Goal: Task Accomplishment & Management: Use online tool/utility

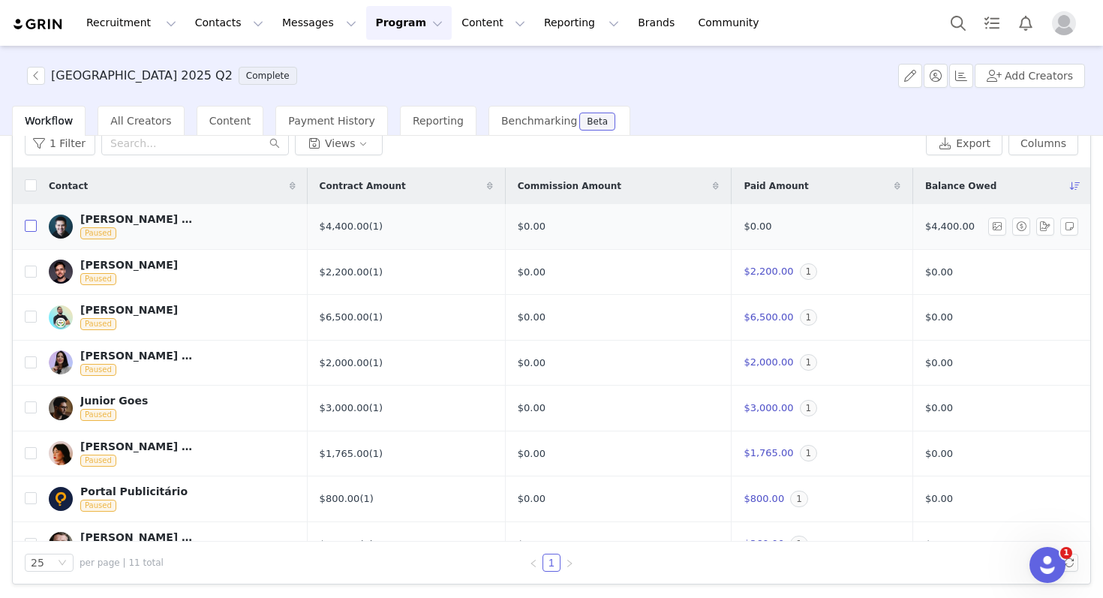
click at [30, 227] on input "checkbox" at bounding box center [31, 226] width 12 height 12
checkbox input "true"
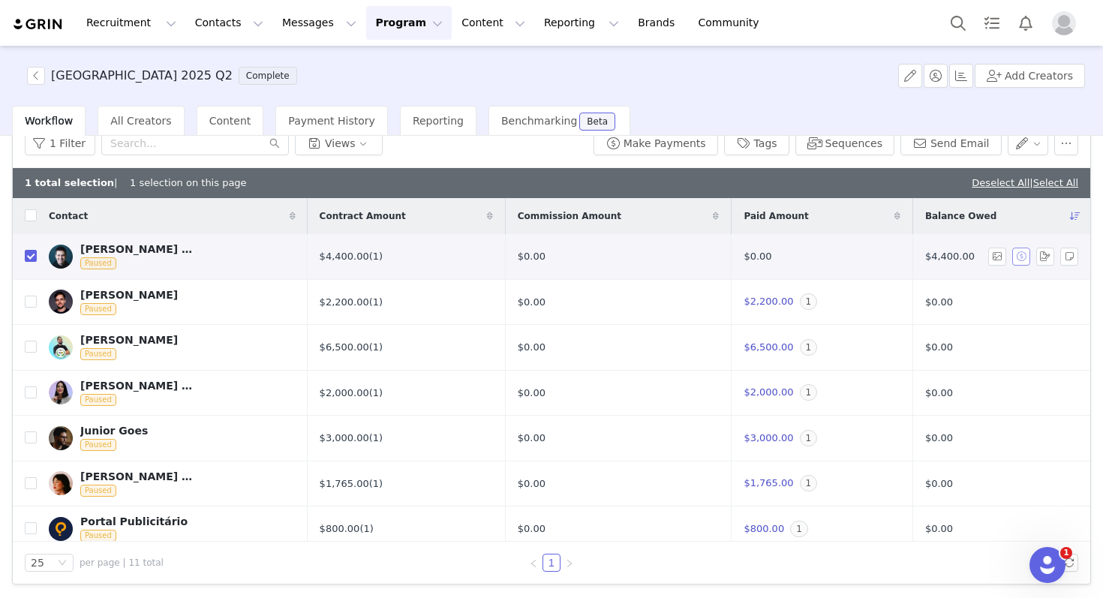
click at [1012, 257] on button "button" at bounding box center [1021, 257] width 18 height 18
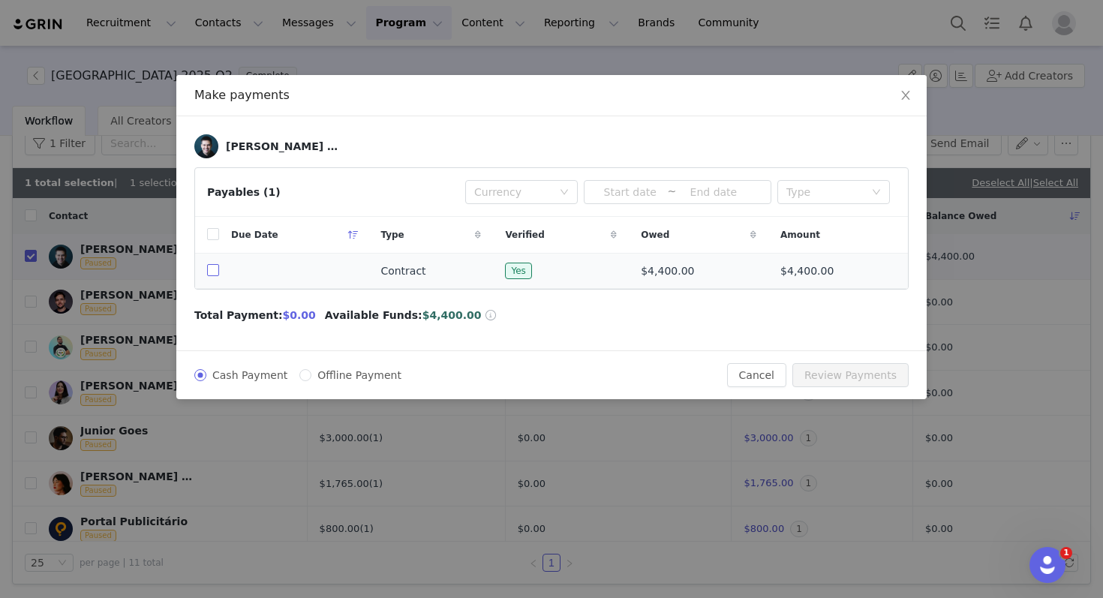
click at [209, 269] on input "checkbox" at bounding box center [213, 270] width 12 height 12
checkbox input "true"
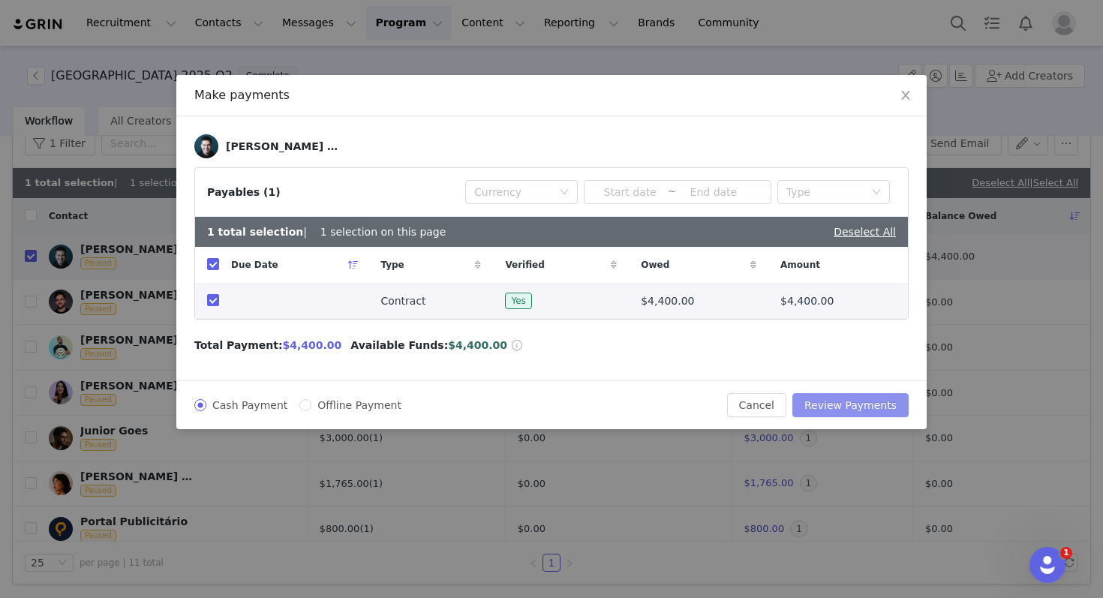
click at [850, 406] on button "Review Payments" at bounding box center [850, 405] width 116 height 24
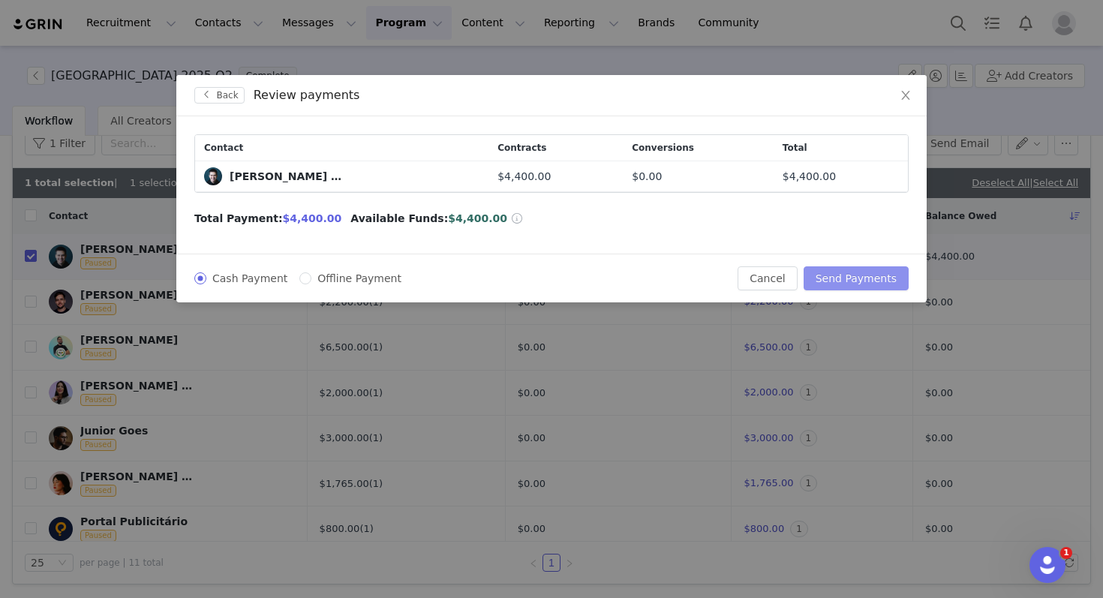
click at [860, 281] on button "Send Payments" at bounding box center [855, 278] width 105 height 24
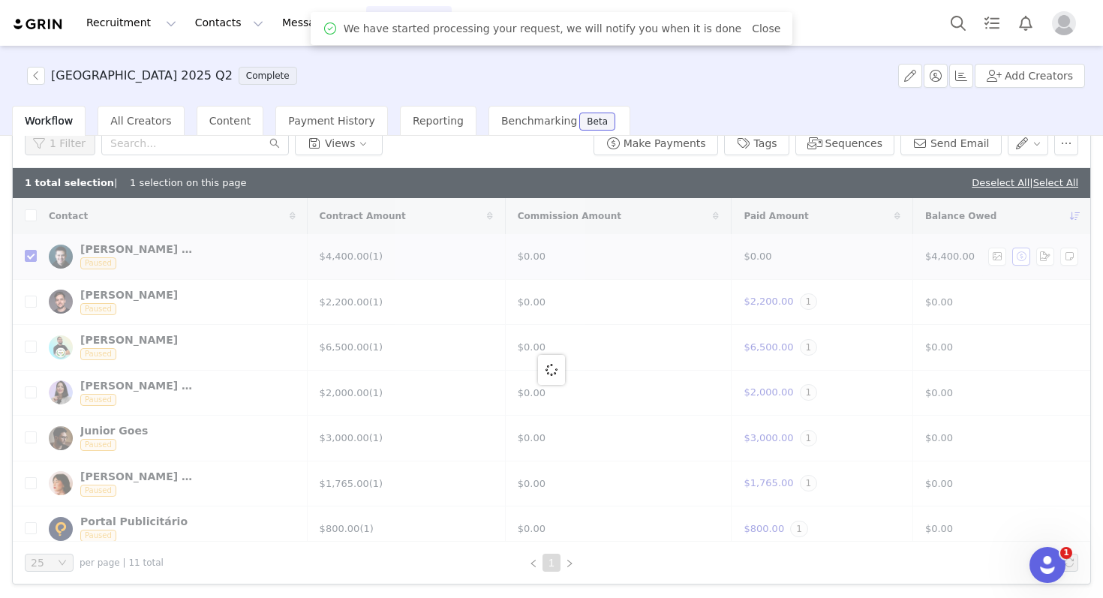
checkbox input "false"
checkbox input "true"
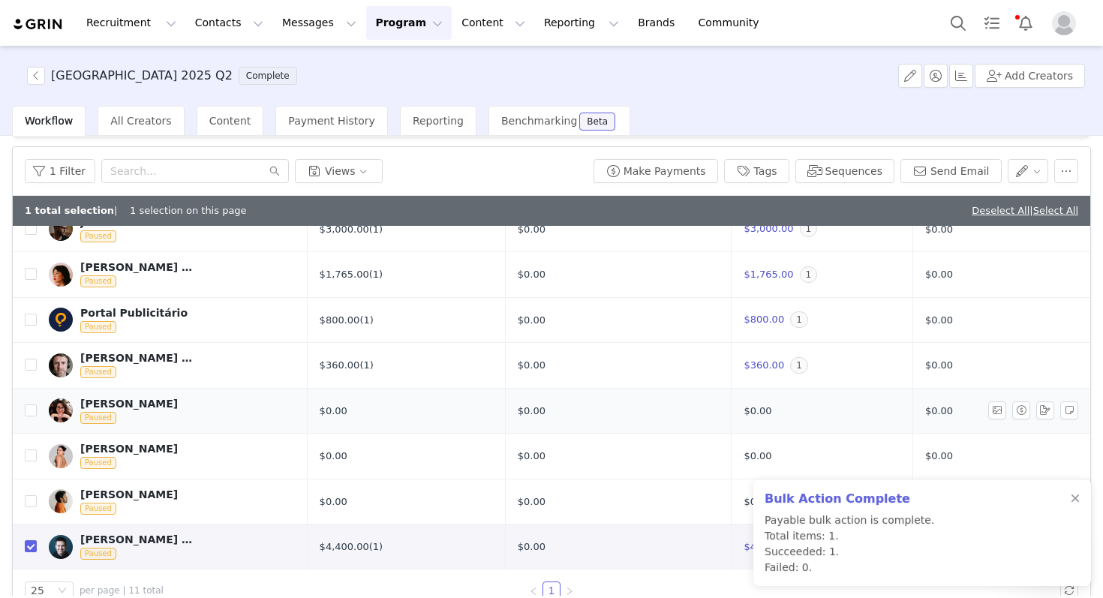
scroll to position [71, 0]
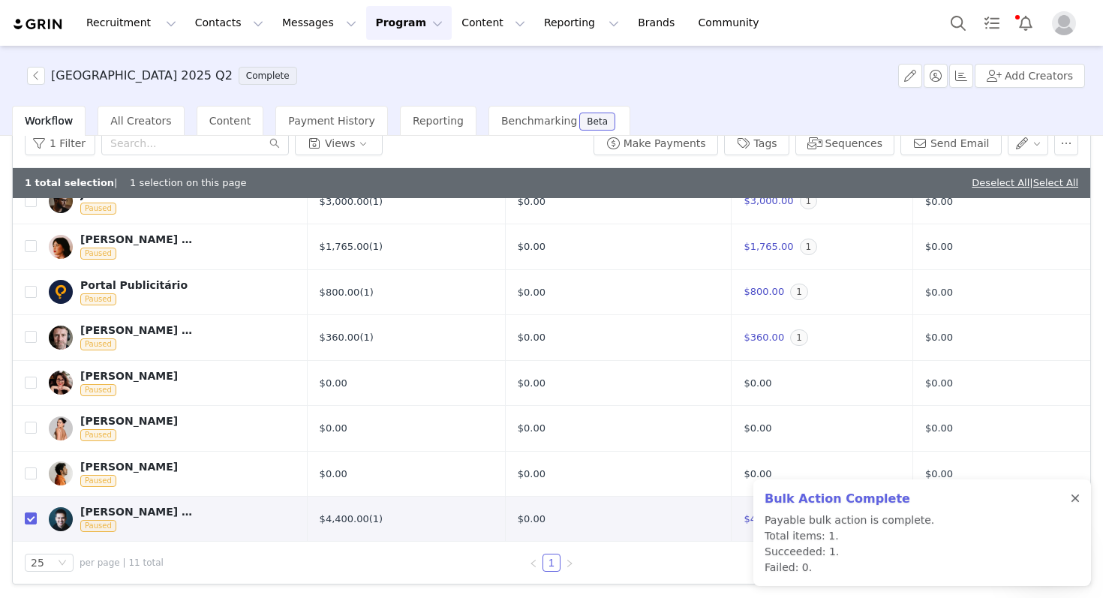
click at [1078, 495] on div at bounding box center [1074, 499] width 9 height 12
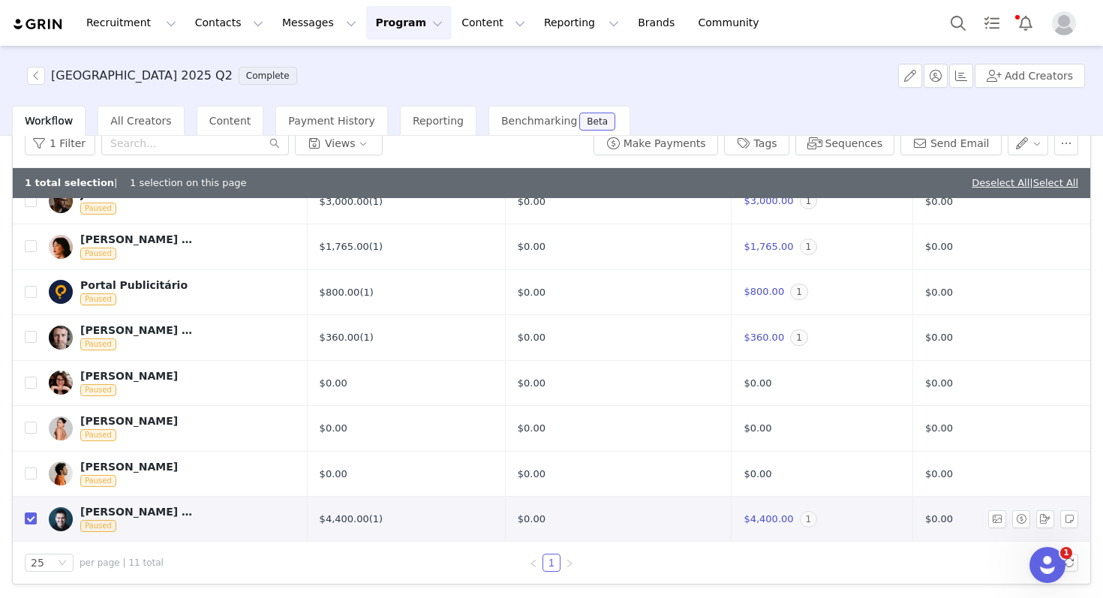
click at [800, 515] on span "1" at bounding box center [809, 519] width 18 height 17
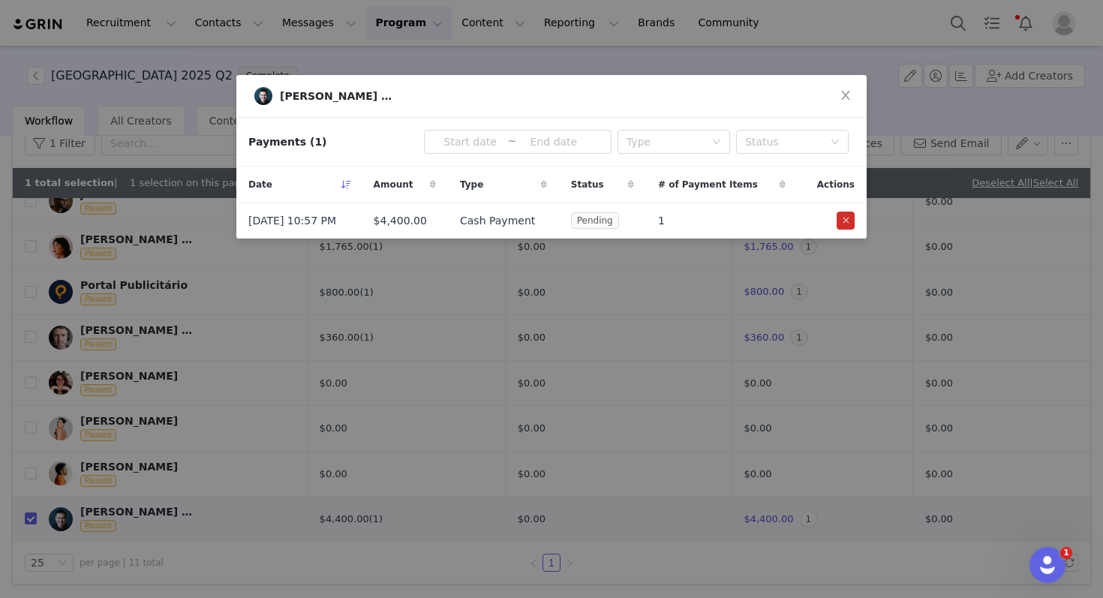
click at [760, 101] on div "[PERSON_NAME] | Tráfego Orgânico" at bounding box center [551, 96] width 594 height 18
click at [846, 98] on icon "icon: close" at bounding box center [845, 95] width 12 height 12
